Goal: Information Seeking & Learning: Understand process/instructions

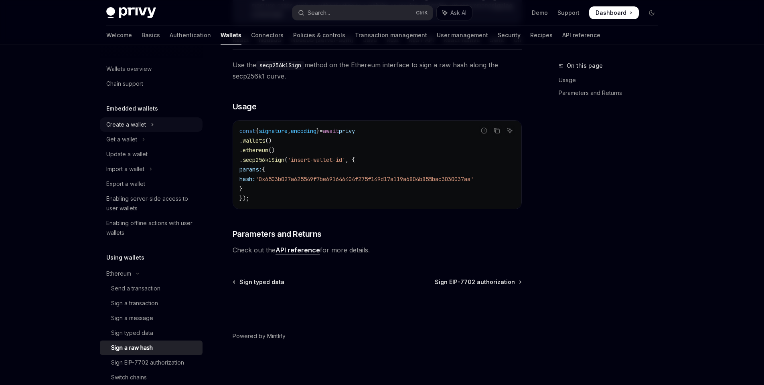
click at [154, 122] on icon "Toggle Create a wallet section" at bounding box center [152, 125] width 3 height 10
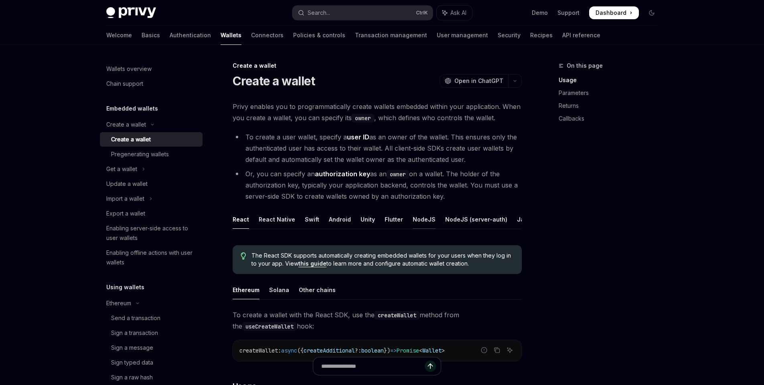
click at [422, 221] on div "NodeJS" at bounding box center [424, 219] width 23 height 19
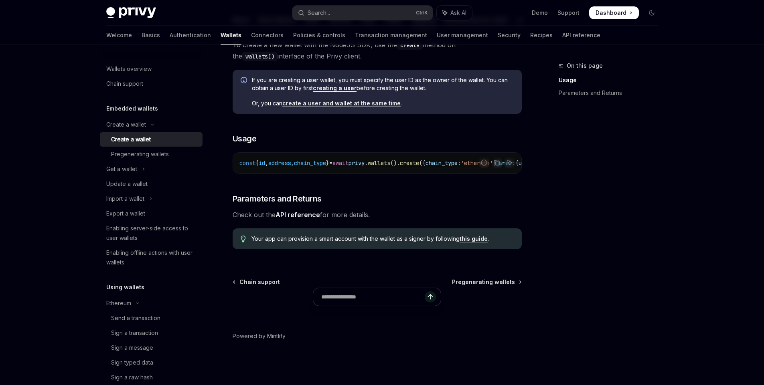
scroll to position [209, 0]
drag, startPoint x: 368, startPoint y: 174, endPoint x: 454, endPoint y: 174, distance: 85.8
click at [454, 174] on div "To create a new wallet with the NodeJS SDK, use the create method on the wallet…" at bounding box center [377, 147] width 289 height 217
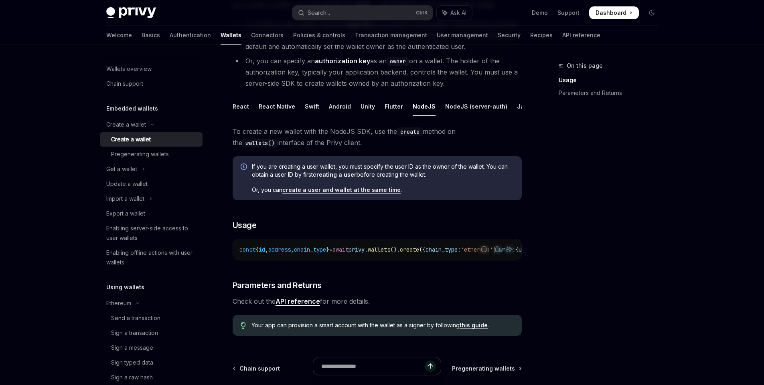
scroll to position [65, 0]
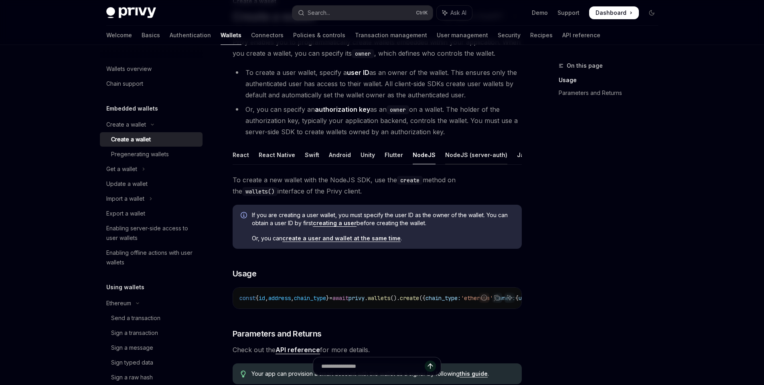
click at [472, 157] on div "NodeJS (server-auth)" at bounding box center [476, 155] width 62 height 19
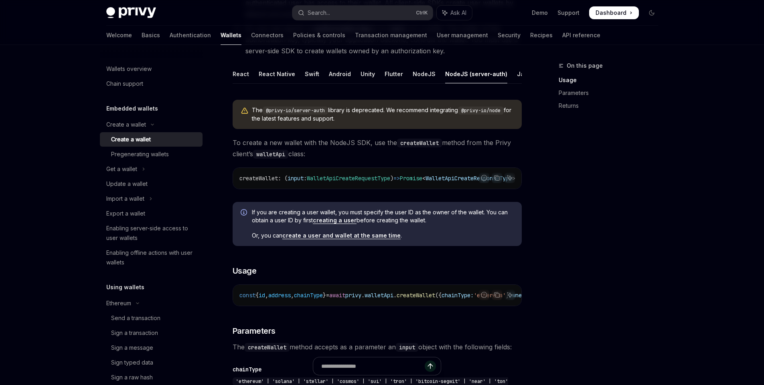
scroll to position [16, 0]
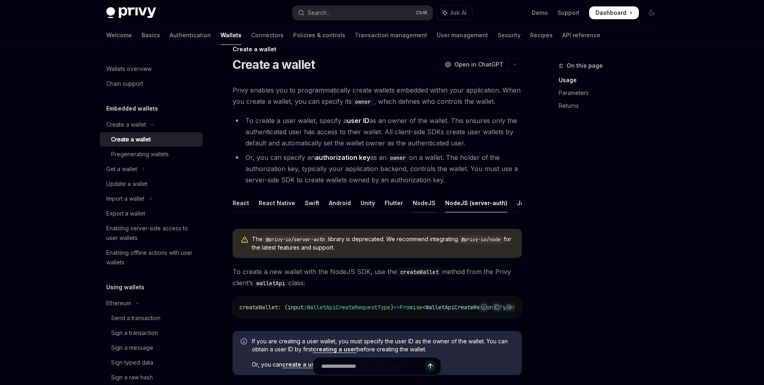
click at [420, 203] on div "NodeJS" at bounding box center [424, 203] width 23 height 19
type textarea "*"
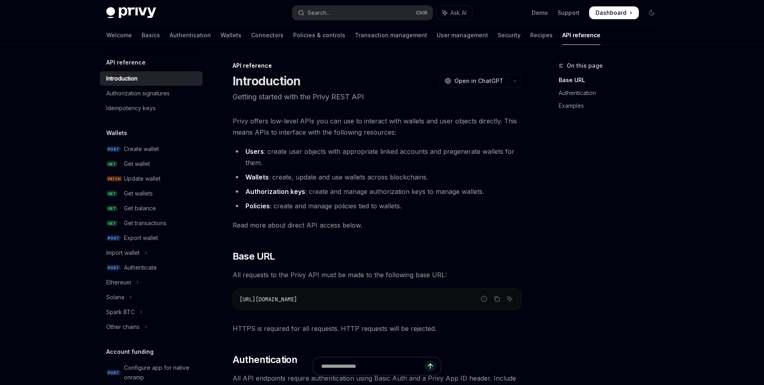
click at [162, 149] on div "Create wallet" at bounding box center [161, 149] width 74 height 10
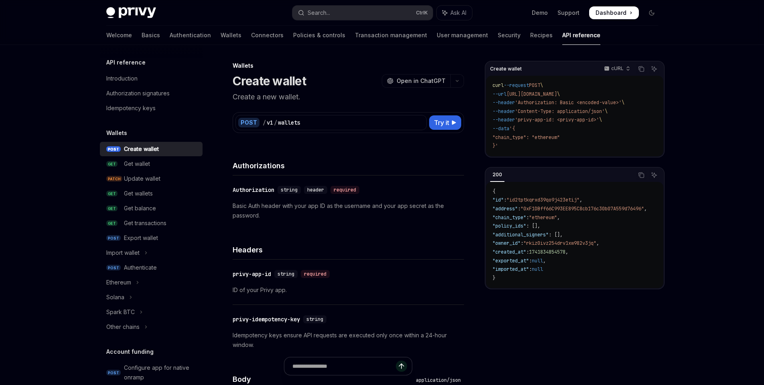
click at [148, 153] on div "Create wallet" at bounding box center [141, 149] width 35 height 10
type textarea "*"
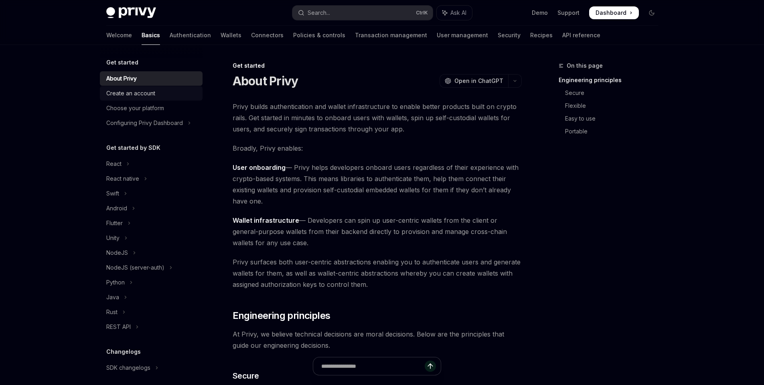
click at [146, 96] on div "Create an account" at bounding box center [130, 94] width 49 height 10
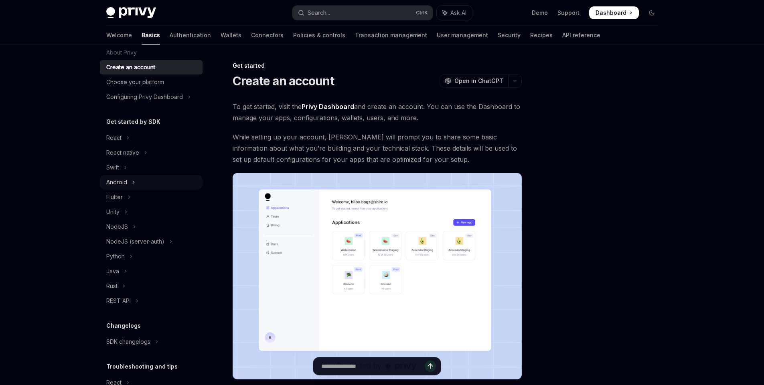
scroll to position [48, 0]
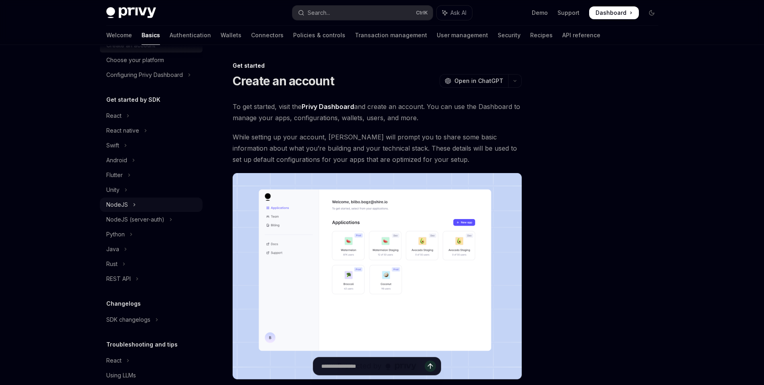
click at [125, 207] on div "NodeJS" at bounding box center [117, 205] width 22 height 10
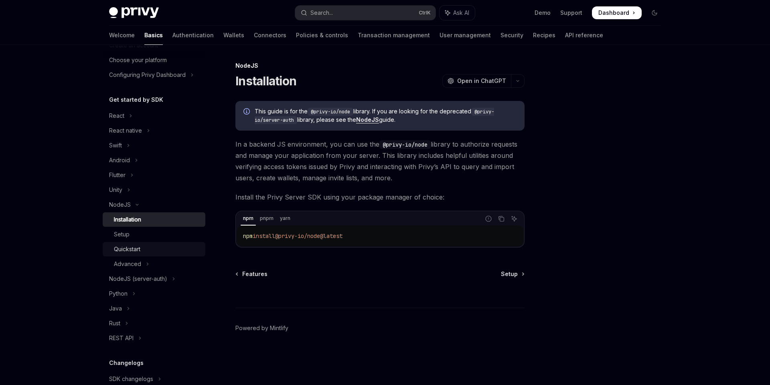
click at [156, 249] on div "Quickstart" at bounding box center [157, 250] width 87 height 10
type textarea "*"
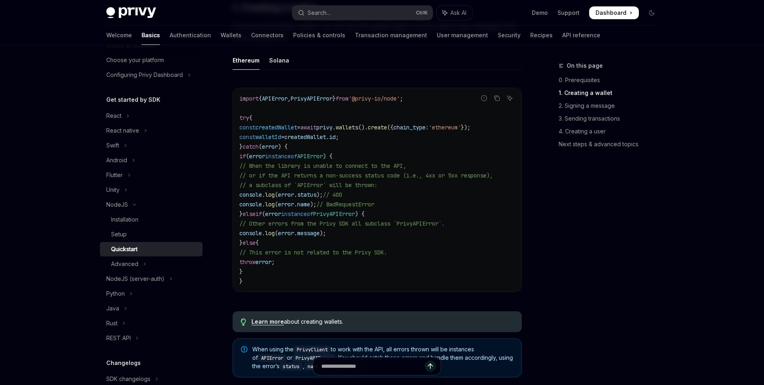
scroll to position [289, 0]
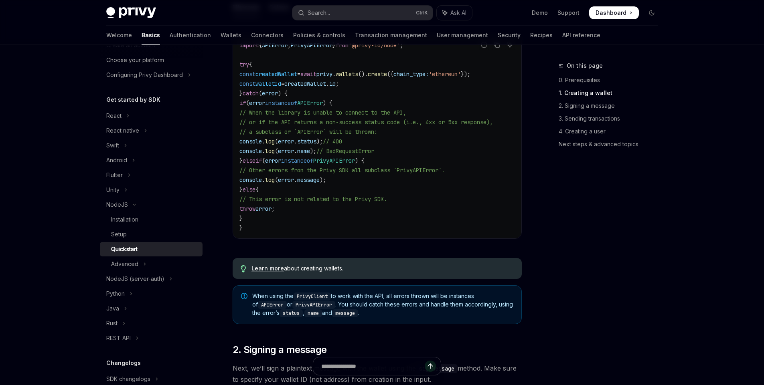
drag, startPoint x: 245, startPoint y: 102, endPoint x: 350, endPoint y: 217, distance: 155.6
click at [350, 217] on code "import { APIError , PrivyAPIError } from '@privy-io/node' ; try { const created…" at bounding box center [377, 137] width 276 height 193
copy code "if ( error instanceof APIError ) { // When the library is unable to connect to …"
click at [407, 129] on code "import { APIError , PrivyAPIError } from '@privy-io/node' ; try { const created…" at bounding box center [377, 137] width 276 height 193
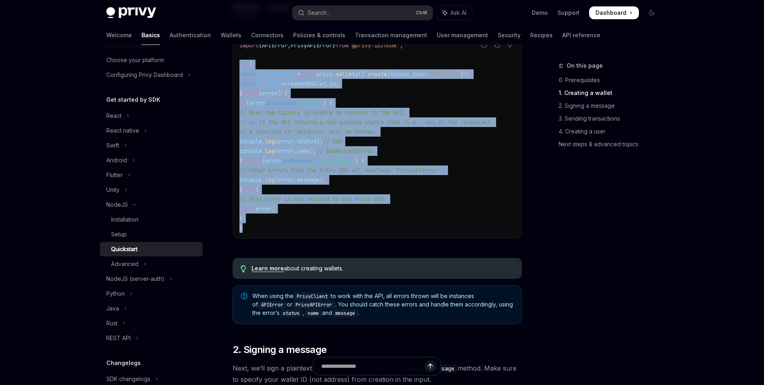
drag, startPoint x: 237, startPoint y: 62, endPoint x: 275, endPoint y: 223, distance: 165.8
click at [275, 223] on div "import { APIError , PrivyAPIError } from '@privy-io/node' ; try { const created…" at bounding box center [377, 137] width 288 height 204
copy code "try { const createdWallet = await privy . wallets (). create ({ chain_type: 'et…"
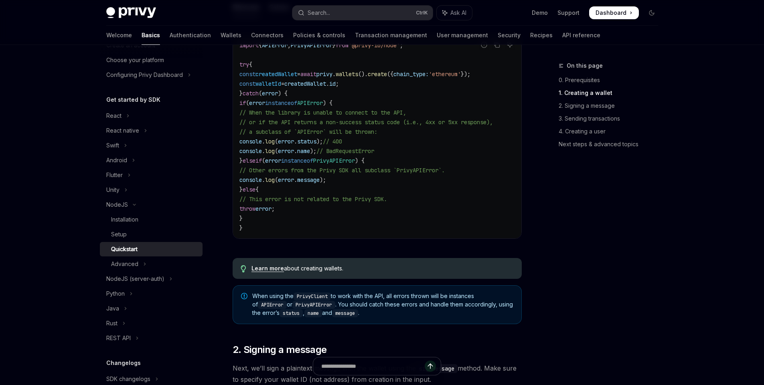
click at [580, 235] on div "On this page 0. Prerequisites 1. Creating a wallet 2. Signing a message 3. Send…" at bounding box center [604, 223] width 122 height 324
